Goal: Find specific page/section: Find specific page/section

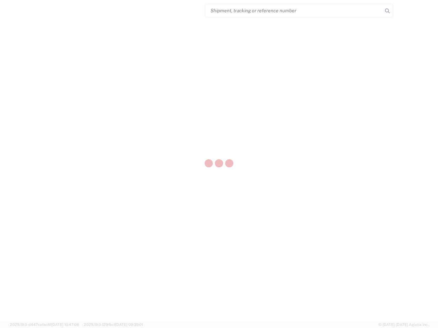
select select "US"
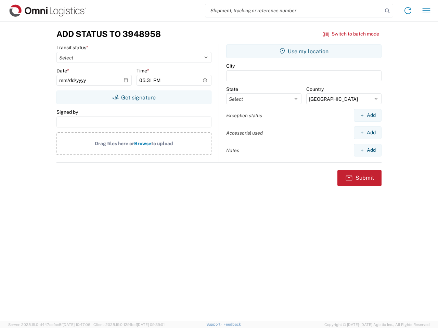
click at [294, 11] on input "search" at bounding box center [293, 10] width 177 height 13
click at [387, 11] on icon at bounding box center [387, 11] width 10 height 10
click at [408, 11] on icon at bounding box center [407, 10] width 11 height 11
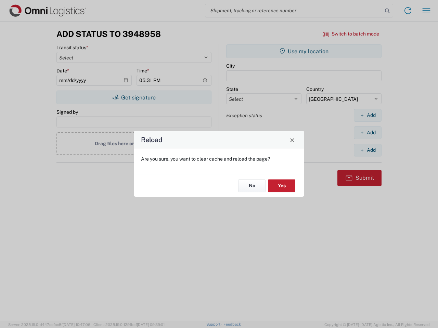
click at [426, 11] on div "Reload Are you sure, you want to clear cache and reload the page? No Yes" at bounding box center [219, 164] width 438 height 328
click at [351, 34] on div "Reload Are you sure, you want to clear cache and reload the page? No Yes" at bounding box center [219, 164] width 438 height 328
click at [134, 97] on div "Reload Are you sure, you want to clear cache and reload the page? No Yes" at bounding box center [219, 164] width 438 height 328
click at [304, 51] on div "Reload Are you sure, you want to clear cache and reload the page? No Yes" at bounding box center [219, 164] width 438 height 328
click at [367, 115] on div "Reload Are you sure, you want to clear cache and reload the page? No Yes" at bounding box center [219, 164] width 438 height 328
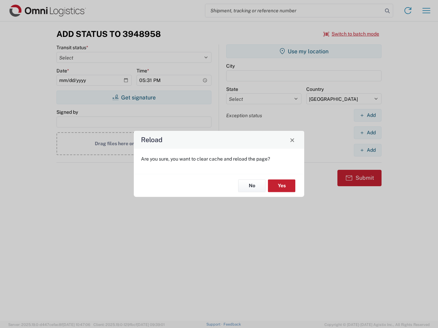
click at [367, 133] on div "Reload Are you sure, you want to clear cache and reload the page? No Yes" at bounding box center [219, 164] width 438 height 328
click at [367, 150] on div "Reload Are you sure, you want to clear cache and reload the page? No Yes" at bounding box center [219, 164] width 438 height 328
